Goal: Find specific page/section: Find specific page/section

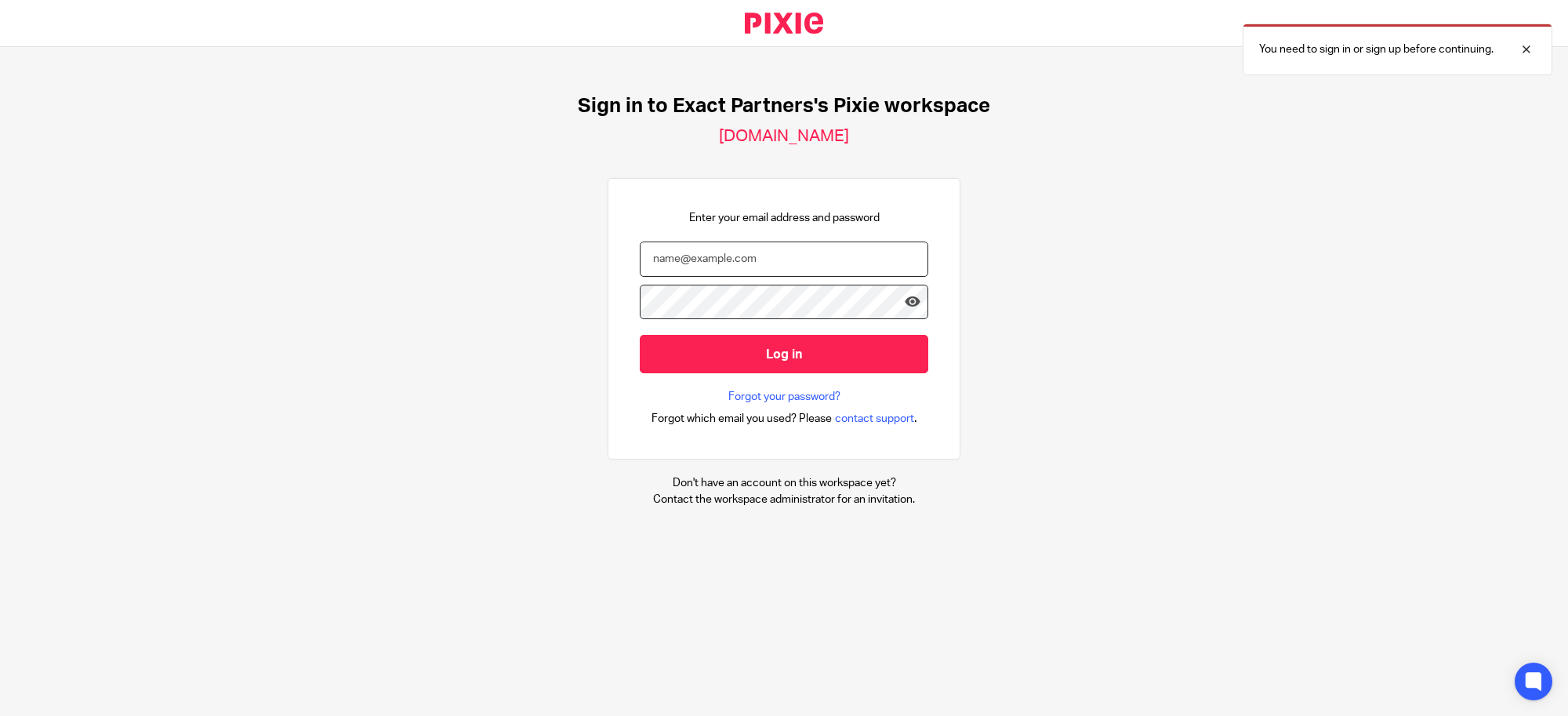
click at [819, 253] on input "email" at bounding box center [784, 259] width 289 height 35
click at [0, 715] on nordpass-autofill-portal at bounding box center [0, 716] width 0 height 0
type input "[EMAIL_ADDRESS][DOMAIN_NAME]"
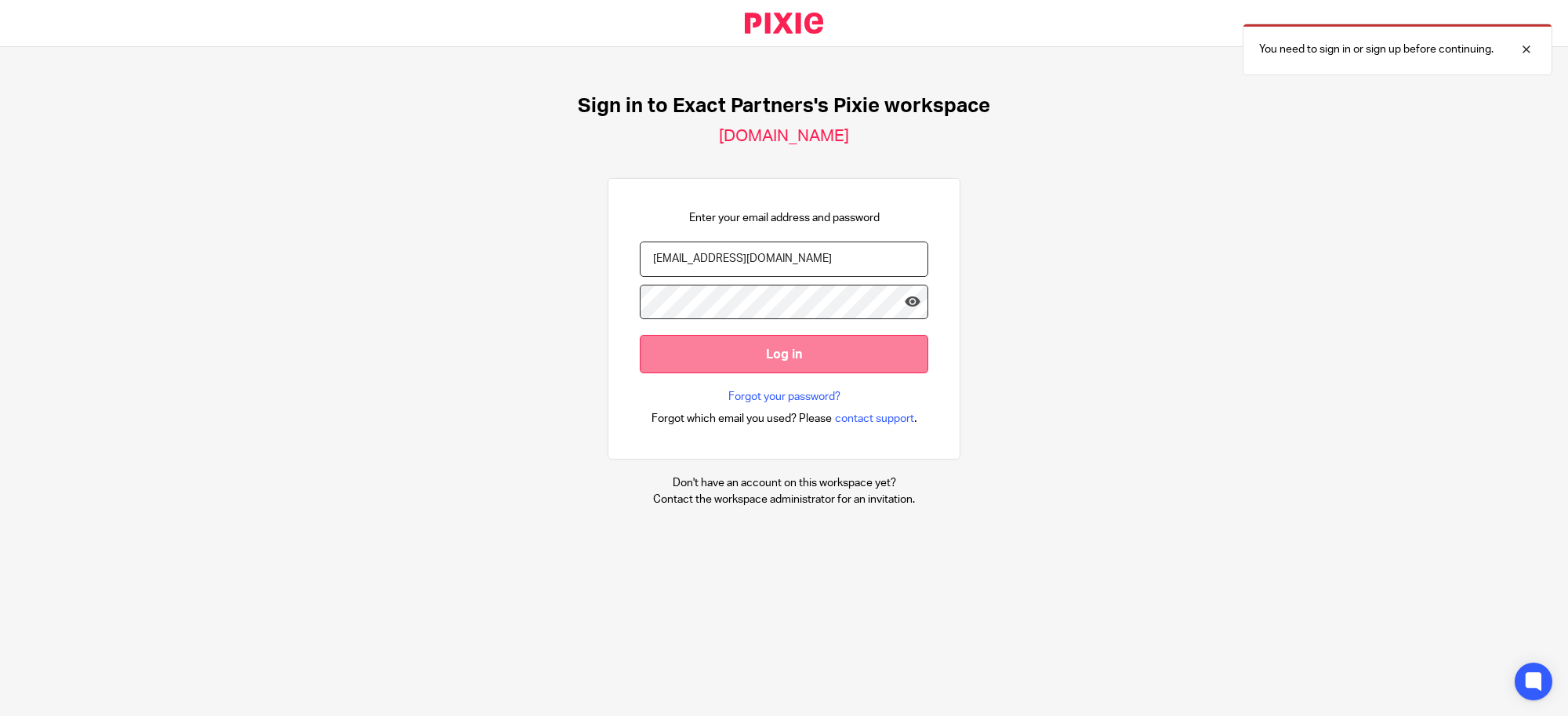
click at [754, 337] on input "Log in" at bounding box center [784, 354] width 289 height 38
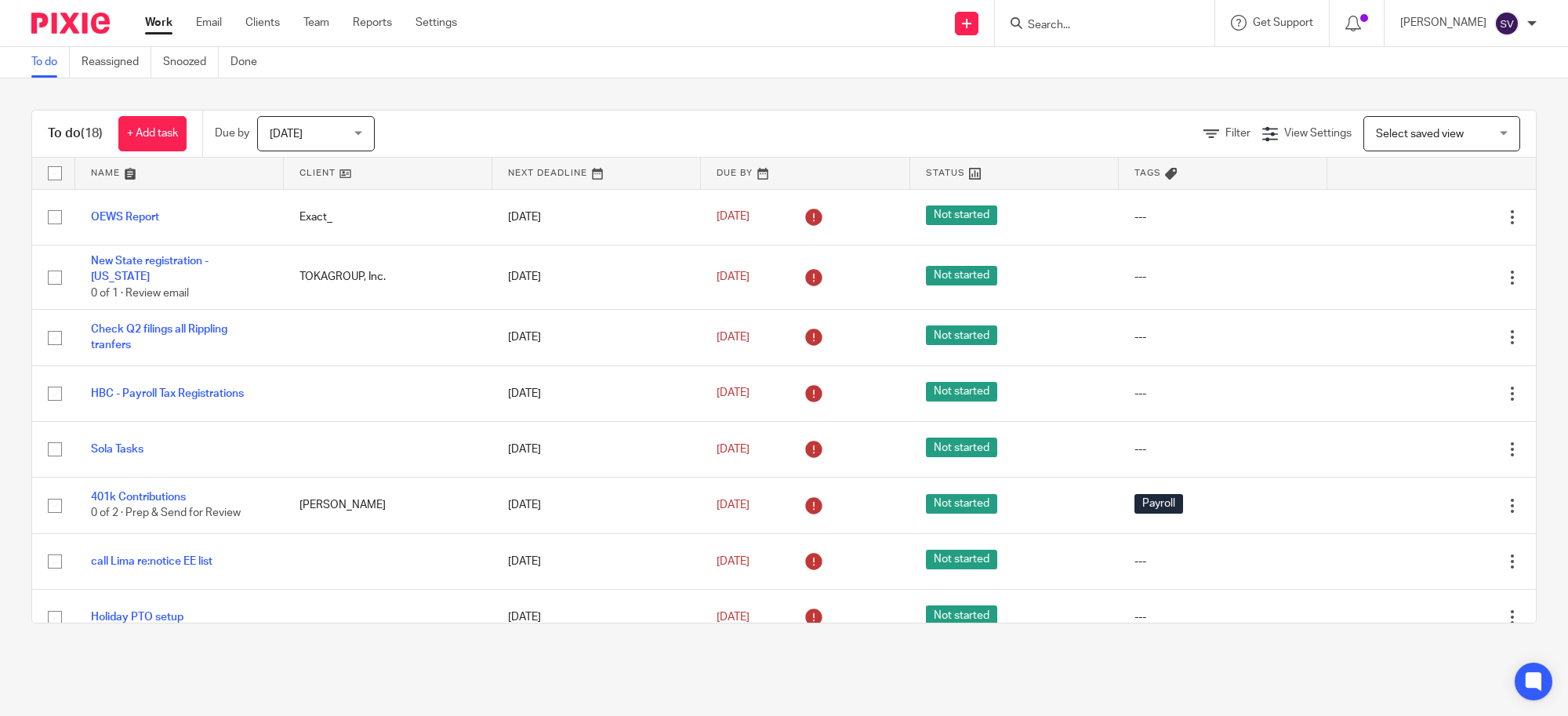
click at [1051, 19] on input "Search" at bounding box center [1097, 26] width 141 height 14
type input "e"
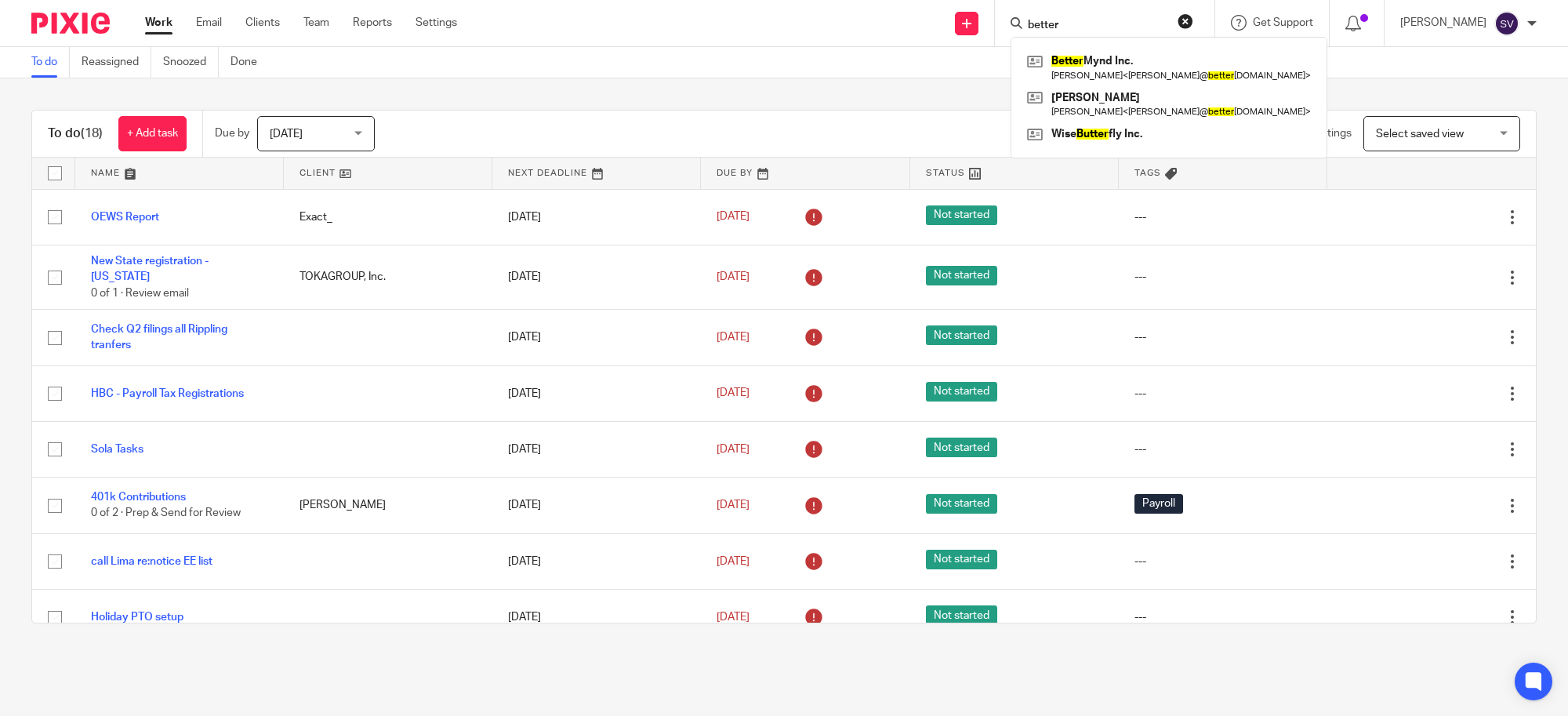
type input "better"
click at [1075, 45] on div "Better Mynd Inc. Cody Semrau < cody@ better mynd.com > Cody Semrau Cody Semrau …" at bounding box center [1169, 98] width 316 height 121
click at [1072, 53] on link at bounding box center [1169, 68] width 291 height 36
